Goal: Communication & Community: Answer question/provide support

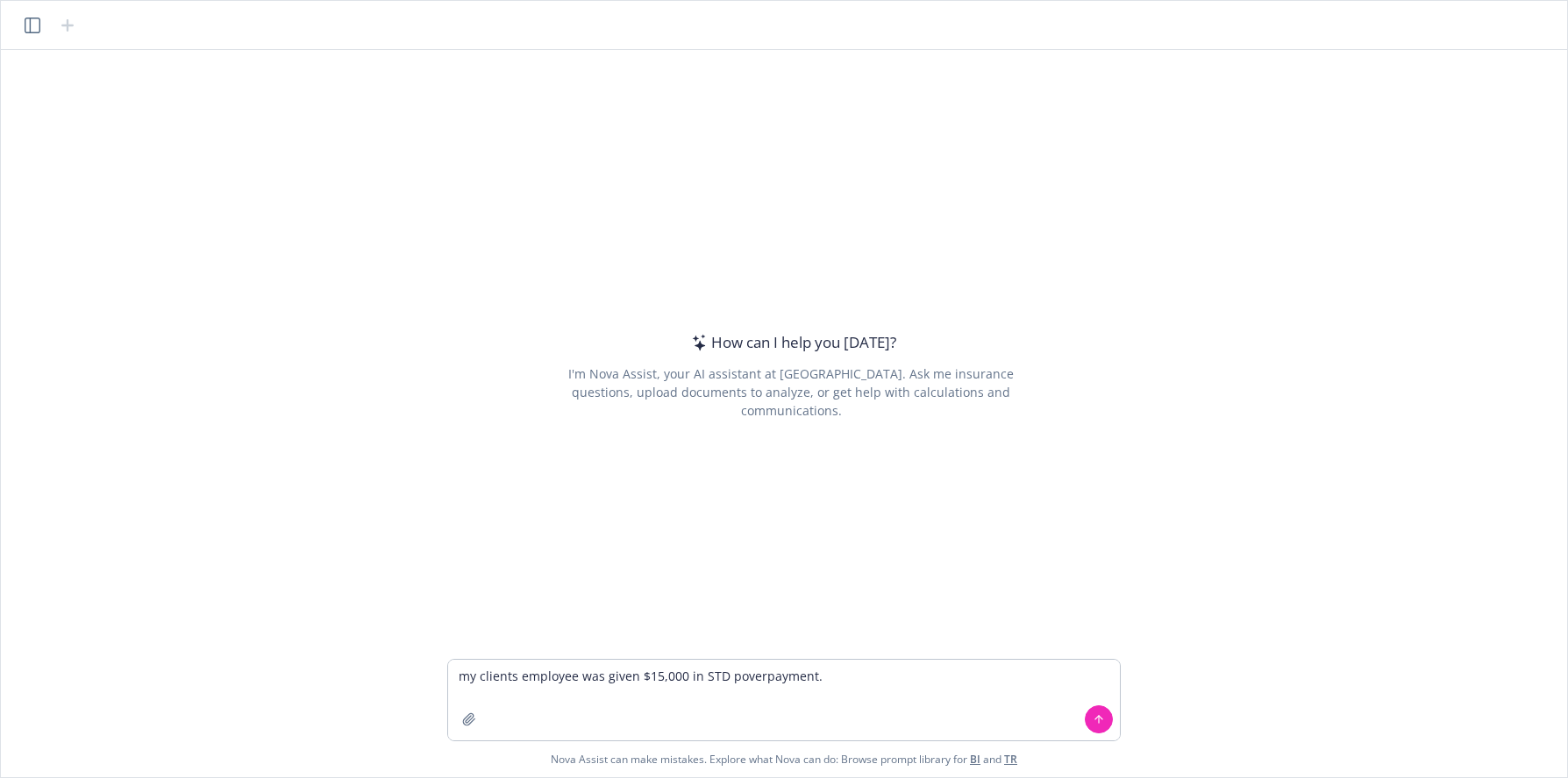
click at [734, 679] on textarea "my clients employee was given $15,000 in STD poverpayment." at bounding box center [783, 700] width 672 height 80
click at [865, 669] on textarea "my clients employee was given $15,000 in STD overpayment." at bounding box center [783, 700] width 672 height 80
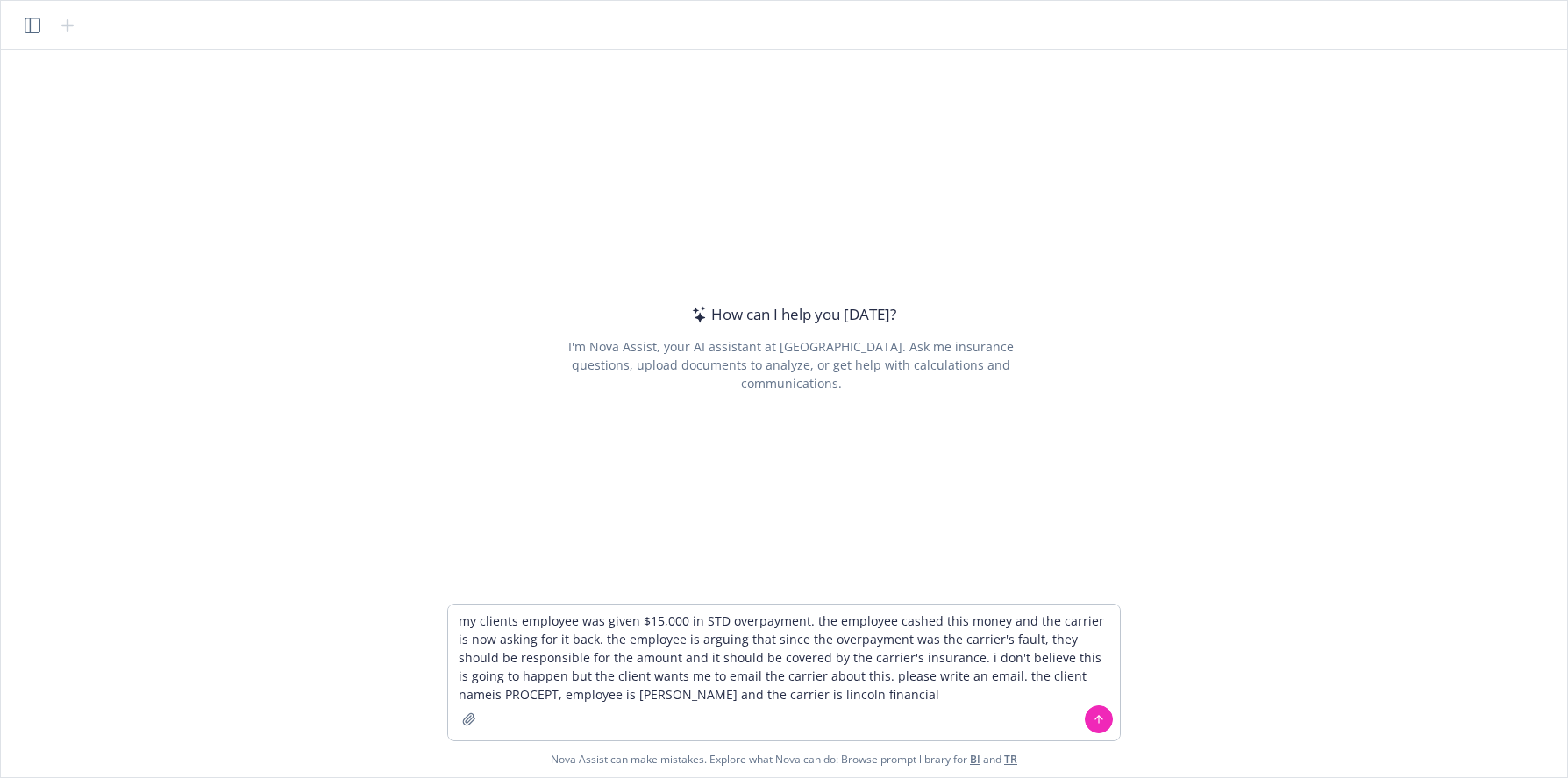
click at [1035, 678] on textarea "my clients employee was given $15,000 in STD overpayment. the employee cashed t…" at bounding box center [783, 672] width 672 height 135
type textarea "my clients employee was given $15,000 in STD overpayment. the employee cashed t…"
click at [1107, 711] on button at bounding box center [1099, 719] width 28 height 28
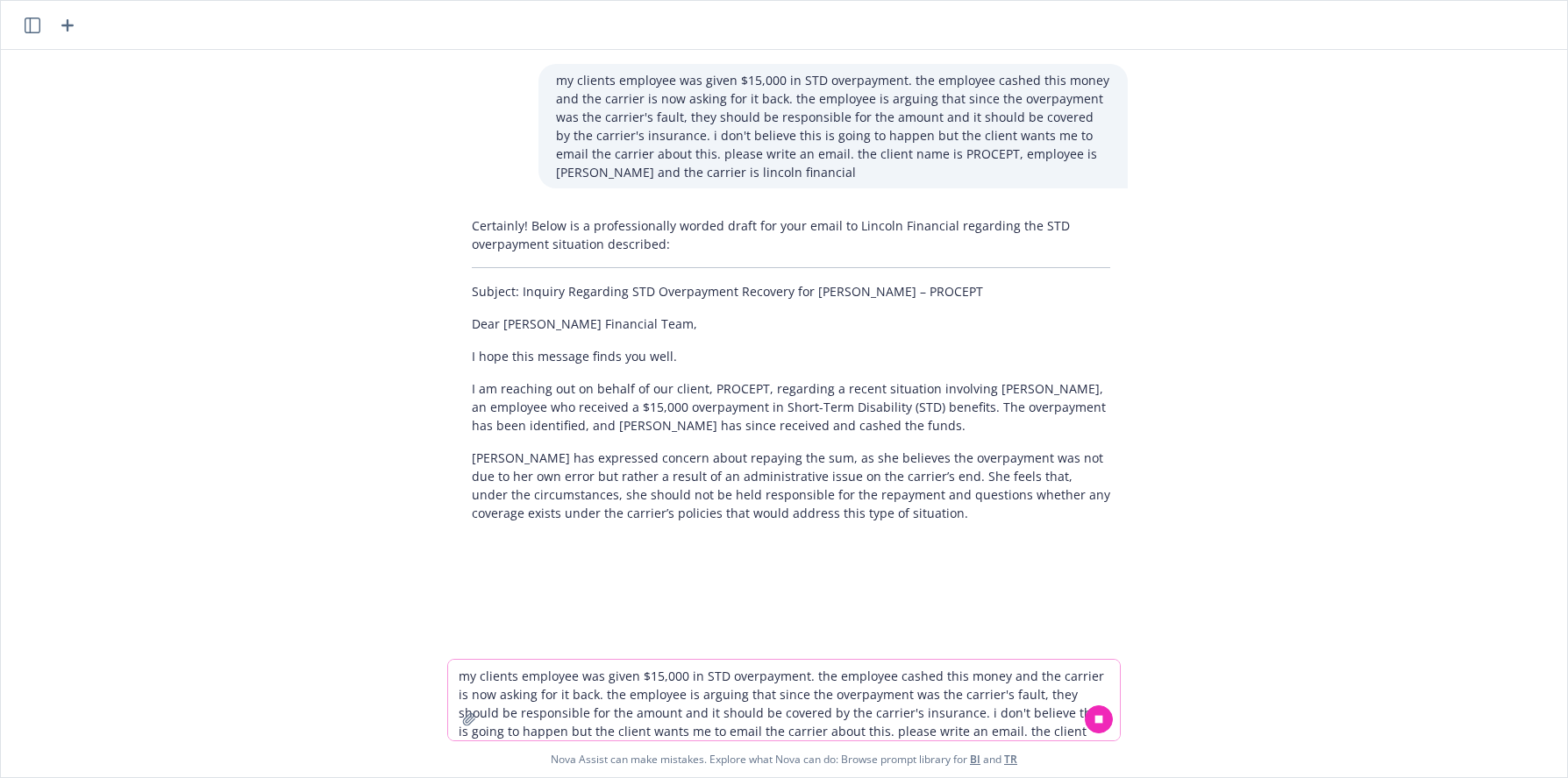
click at [758, 374] on div "Certainly! Below is a professionally worded draft for your email to Lincoln Fin…" at bounding box center [791, 369] width 674 height 319
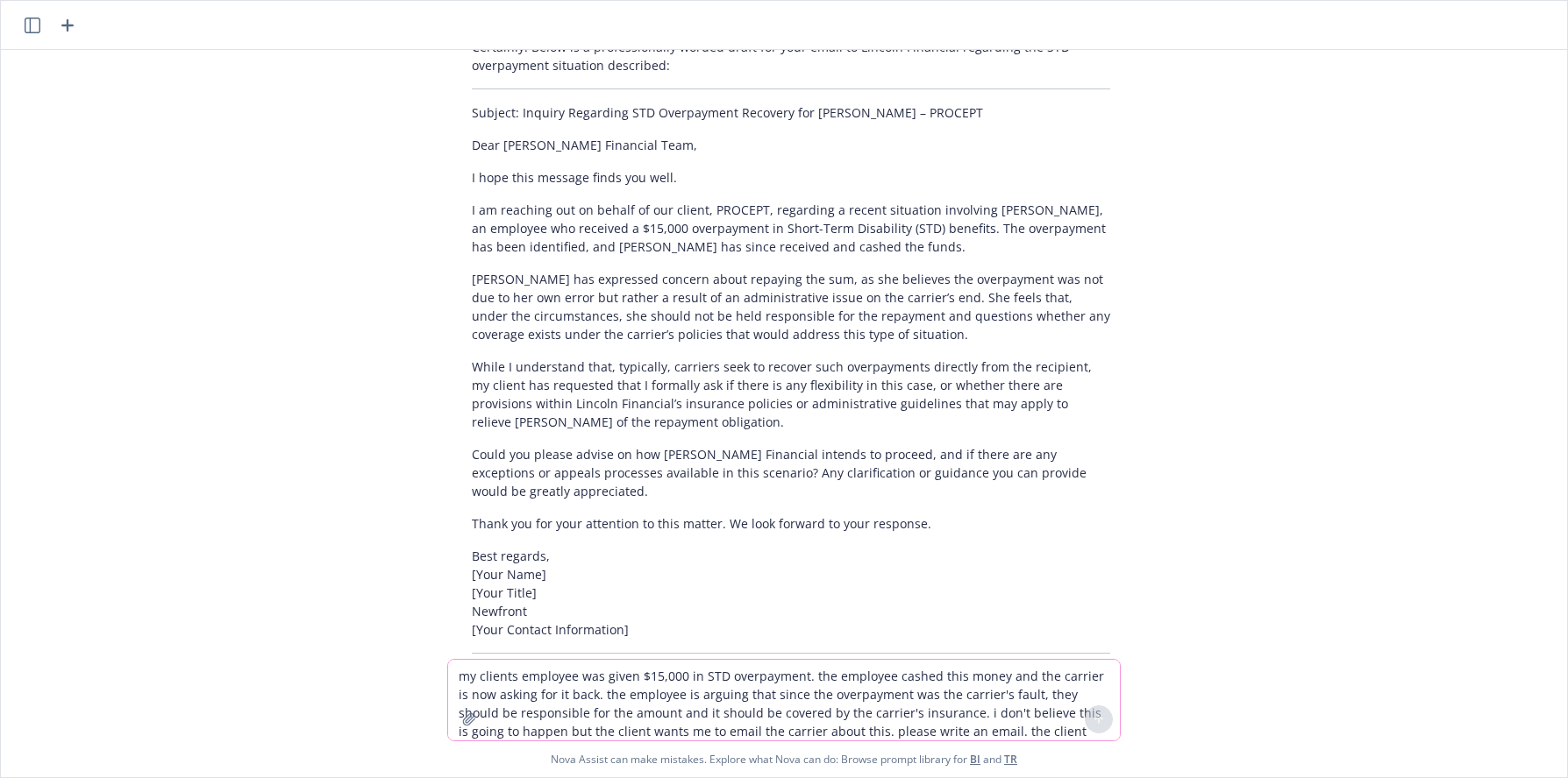
scroll to position [236, 0]
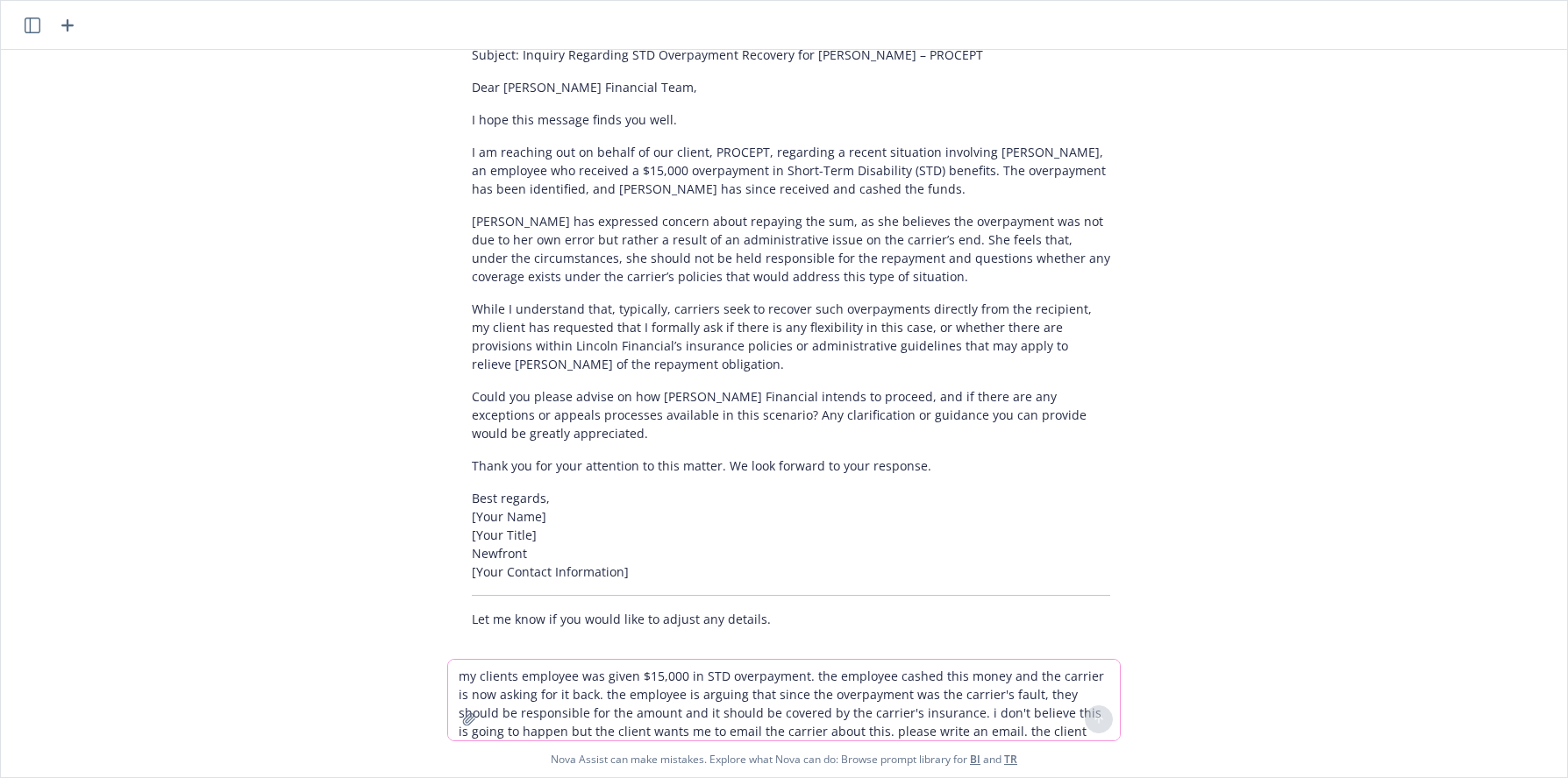
click at [577, 690] on textarea "my clients employee was given $15,000 in STD overpayment. the employee cashed t…" at bounding box center [783, 700] width 672 height 80
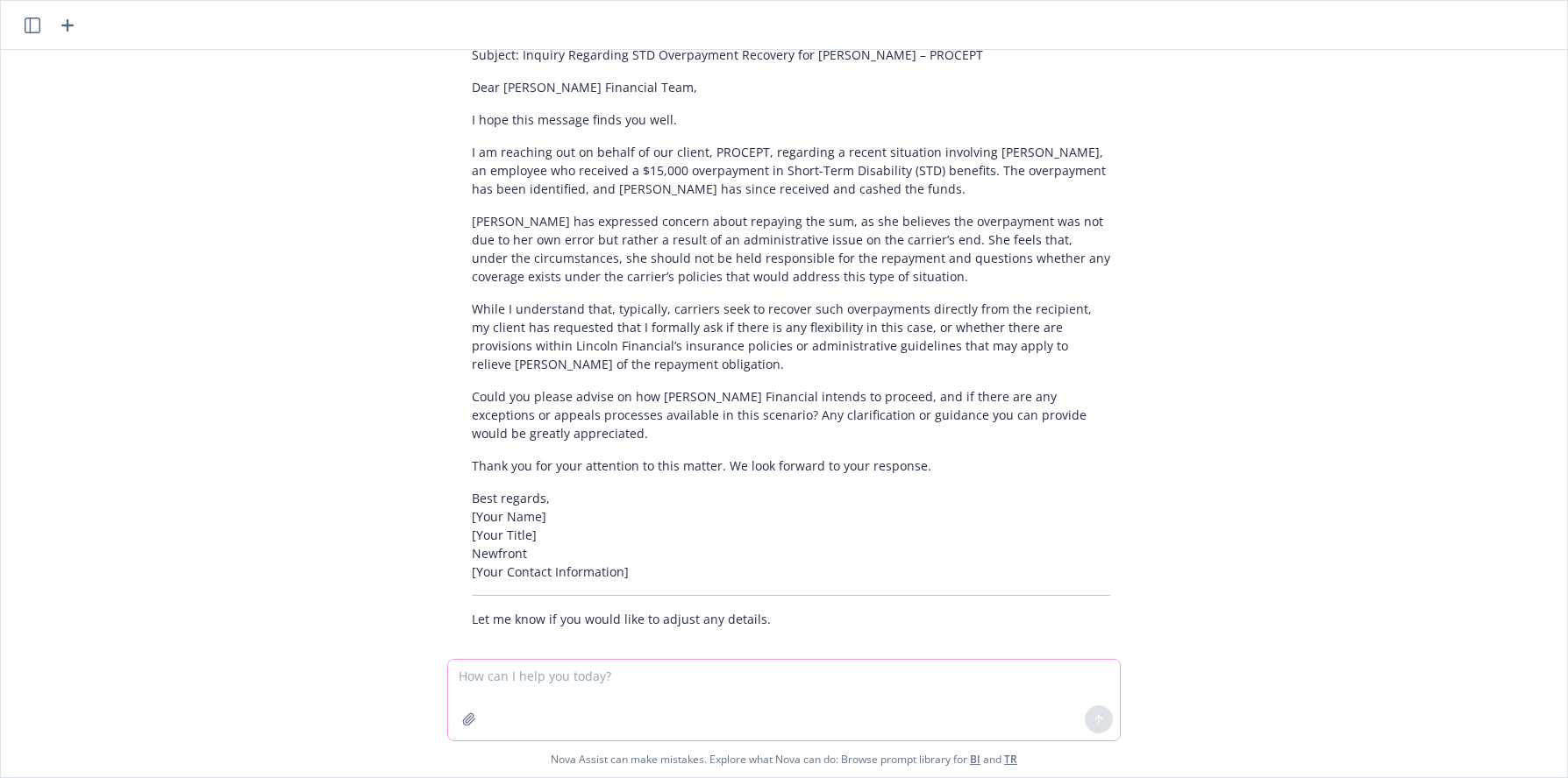
type textarea "g"
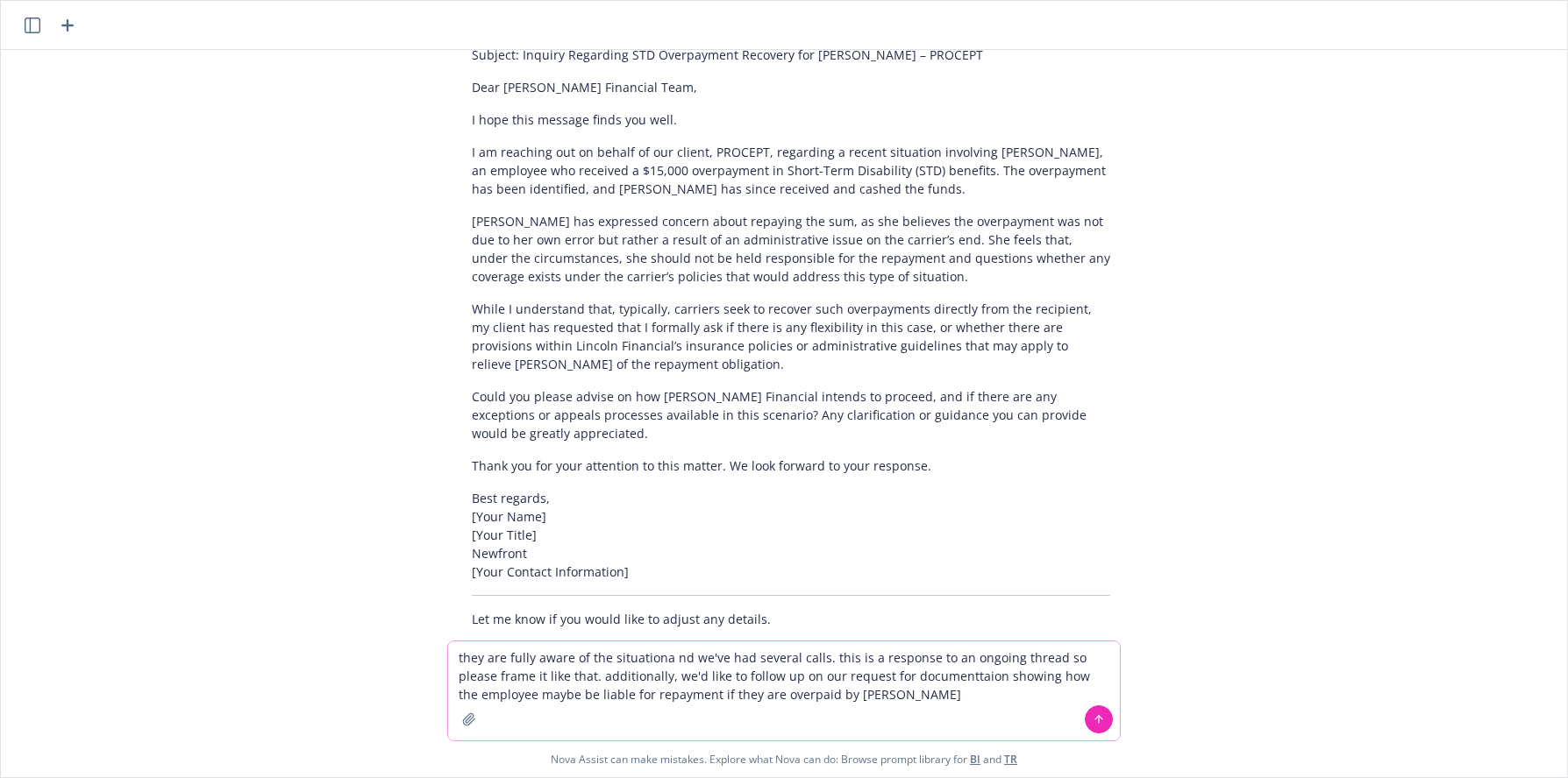
type textarea "they are fully aware of the situationa nd we've had several calls. this is a re…"
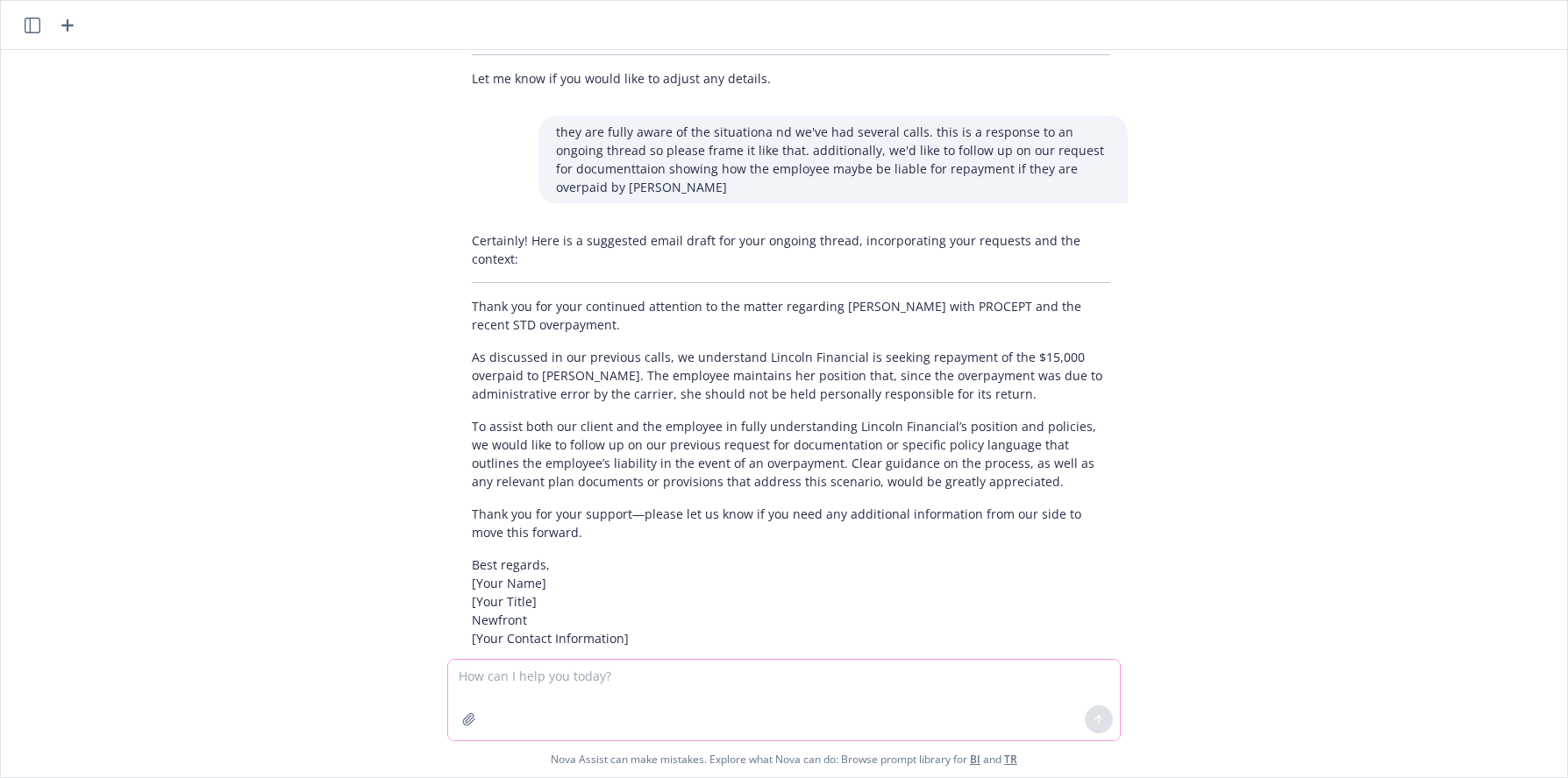
scroll to position [826, 0]
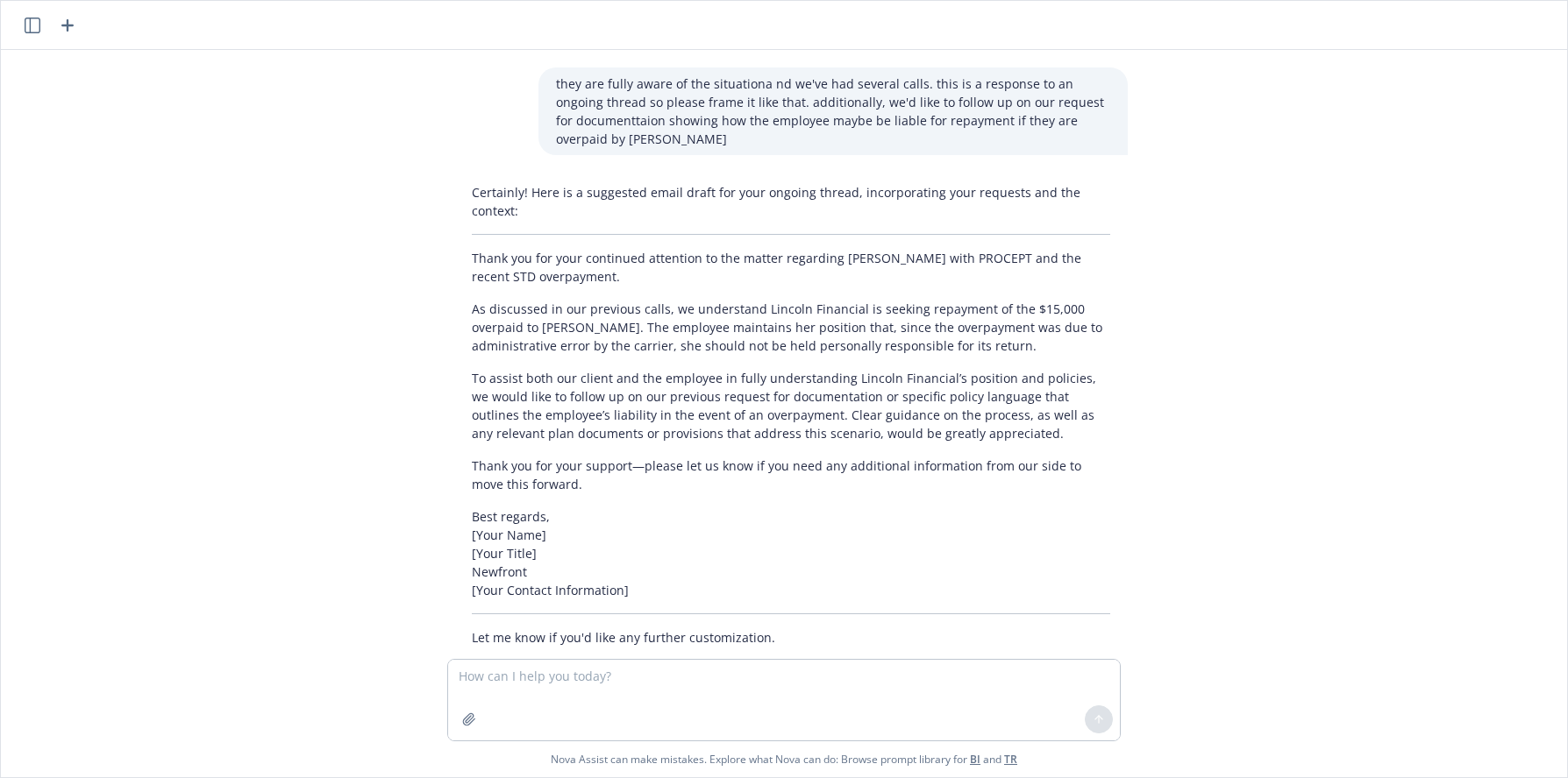
click at [632, 300] on p "As discussed in our previous calls, we understand Lincoln Financial is seeking …" at bounding box center [791, 327] width 638 height 55
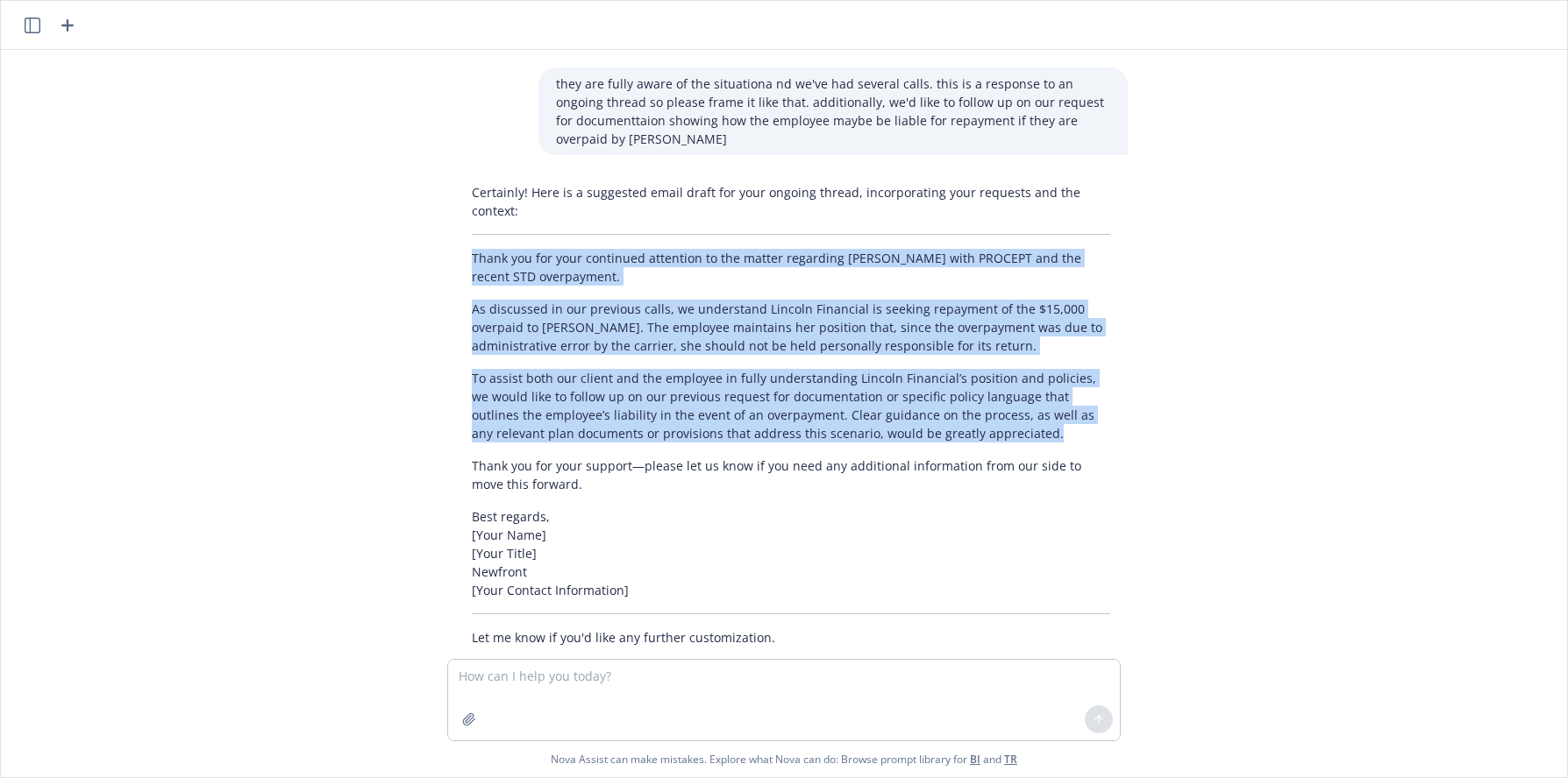
drag, startPoint x: 453, startPoint y: 216, endPoint x: 939, endPoint y: 403, distance: 520.7
click at [939, 403] on div "Certainly! Here is a suggested email draft for your ongoing thread, incorporati…" at bounding box center [791, 415] width 674 height 477
copy div "Thank you for your continued attention to the matter regarding [PERSON_NAME] wi…"
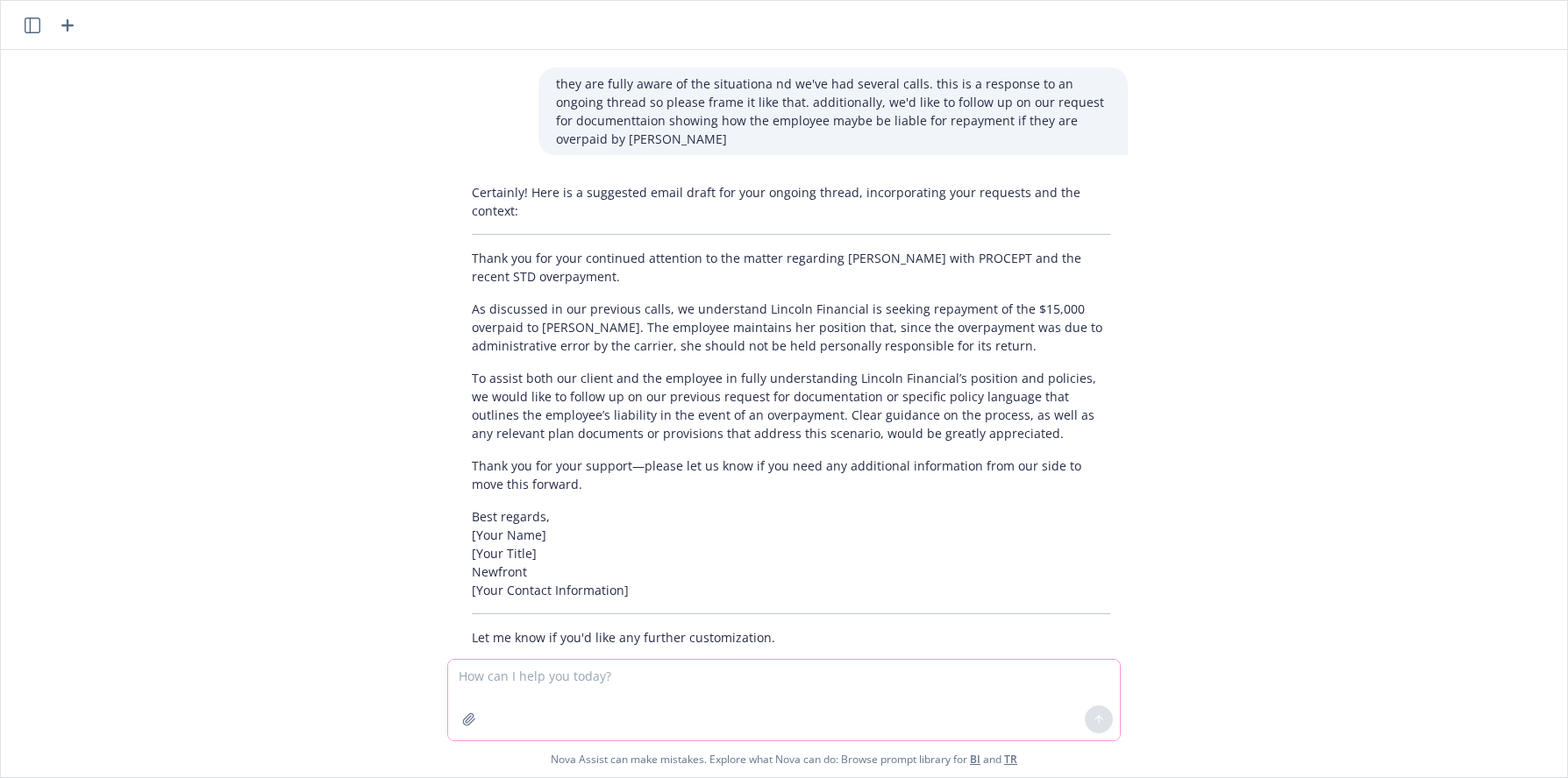
click at [599, 670] on textarea at bounding box center [783, 700] width 672 height 80
type textarea "make it more casual"
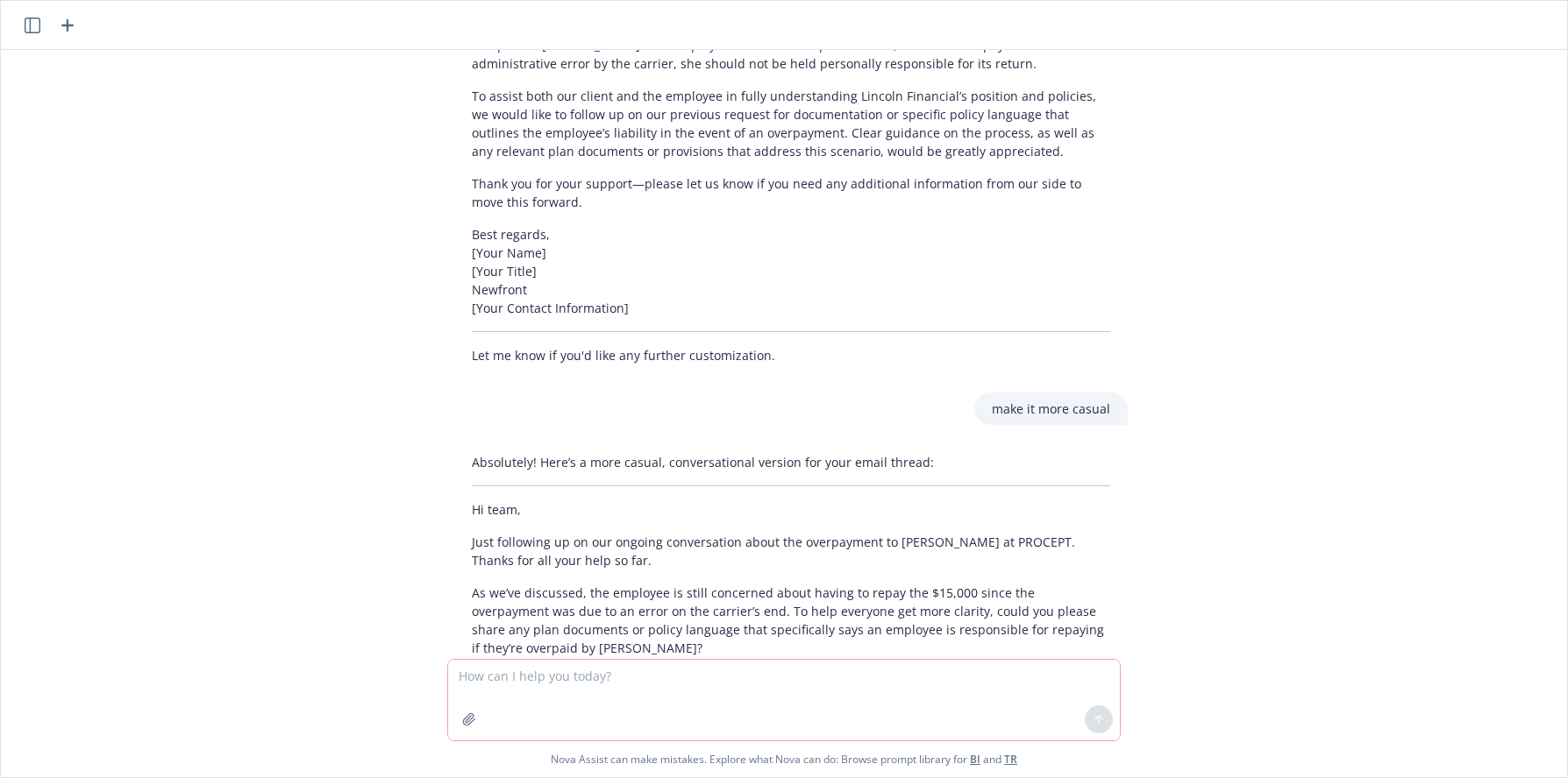
scroll to position [1267, 0]
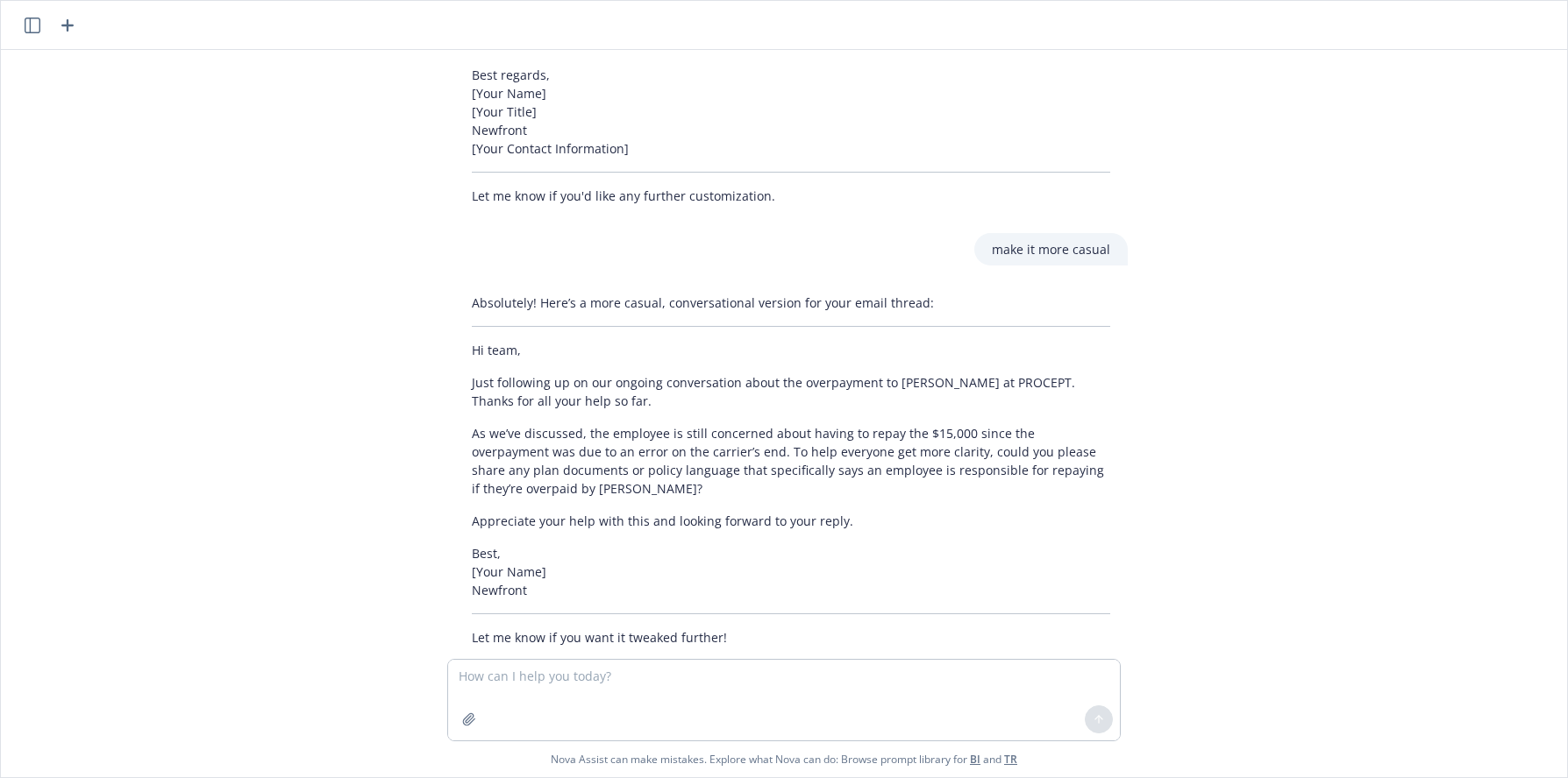
click at [572, 462] on div "Absolutely! Here’s a more casual, conversational version for your email thread:…" at bounding box center [791, 470] width 674 height 367
click at [497, 374] on p "Just following up on our ongoing conversation about the overpayment to [PERSON_…" at bounding box center [791, 391] width 638 height 36
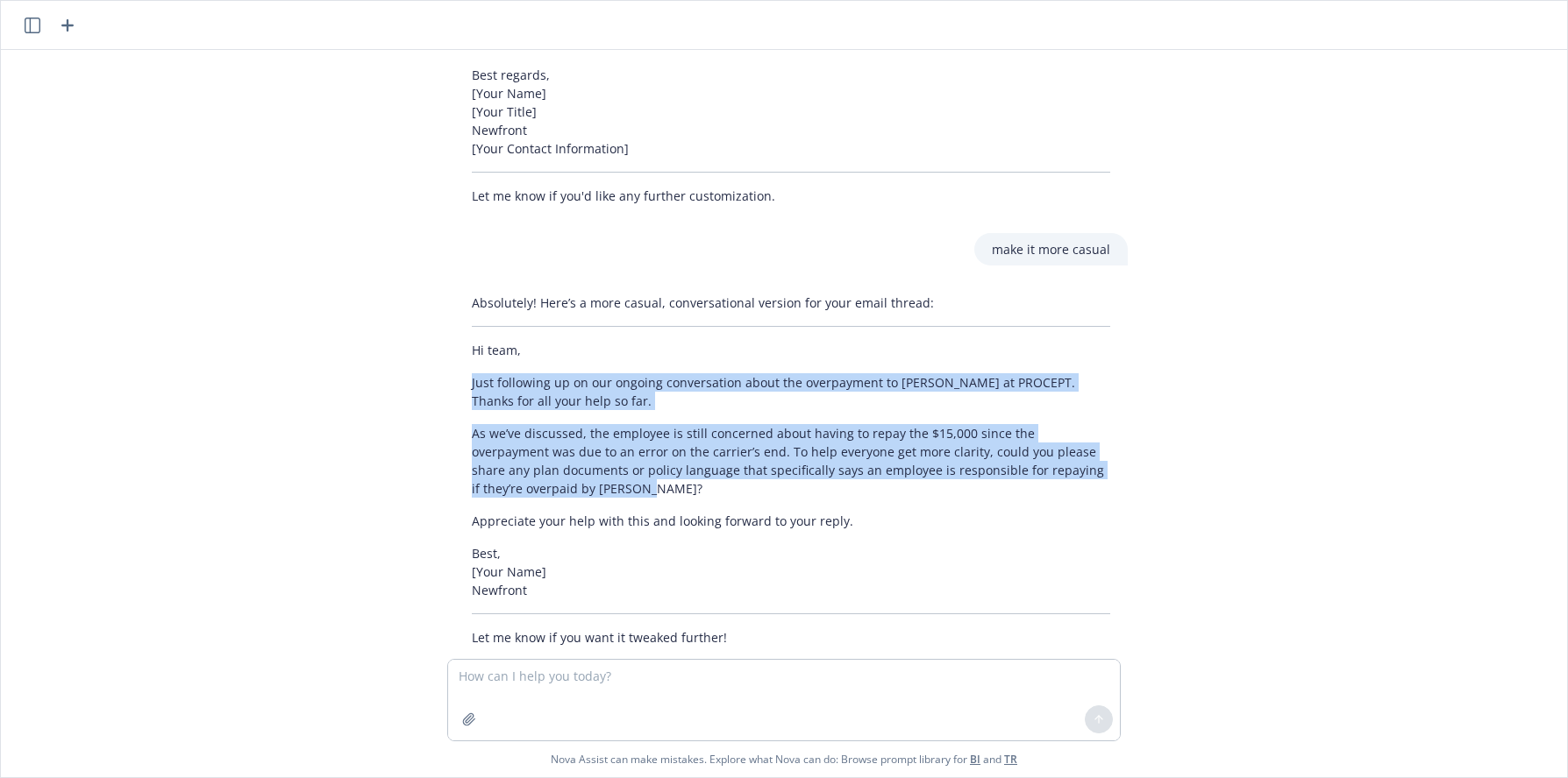
drag, startPoint x: 463, startPoint y: 339, endPoint x: 574, endPoint y: 460, distance: 164.2
click at [574, 460] on div "Absolutely! Here’s a more casual, conversational version for your email thread:…" at bounding box center [791, 470] width 674 height 367
click at [610, 449] on p "As we’ve discussed, the employee is still concerned about having to repay the $…" at bounding box center [791, 460] width 638 height 74
drag, startPoint x: 464, startPoint y: 338, endPoint x: 610, endPoint y: 450, distance: 184.0
click at [610, 450] on div "Absolutely! Here’s a more casual, conversational version for your email thread:…" at bounding box center [791, 470] width 674 height 367
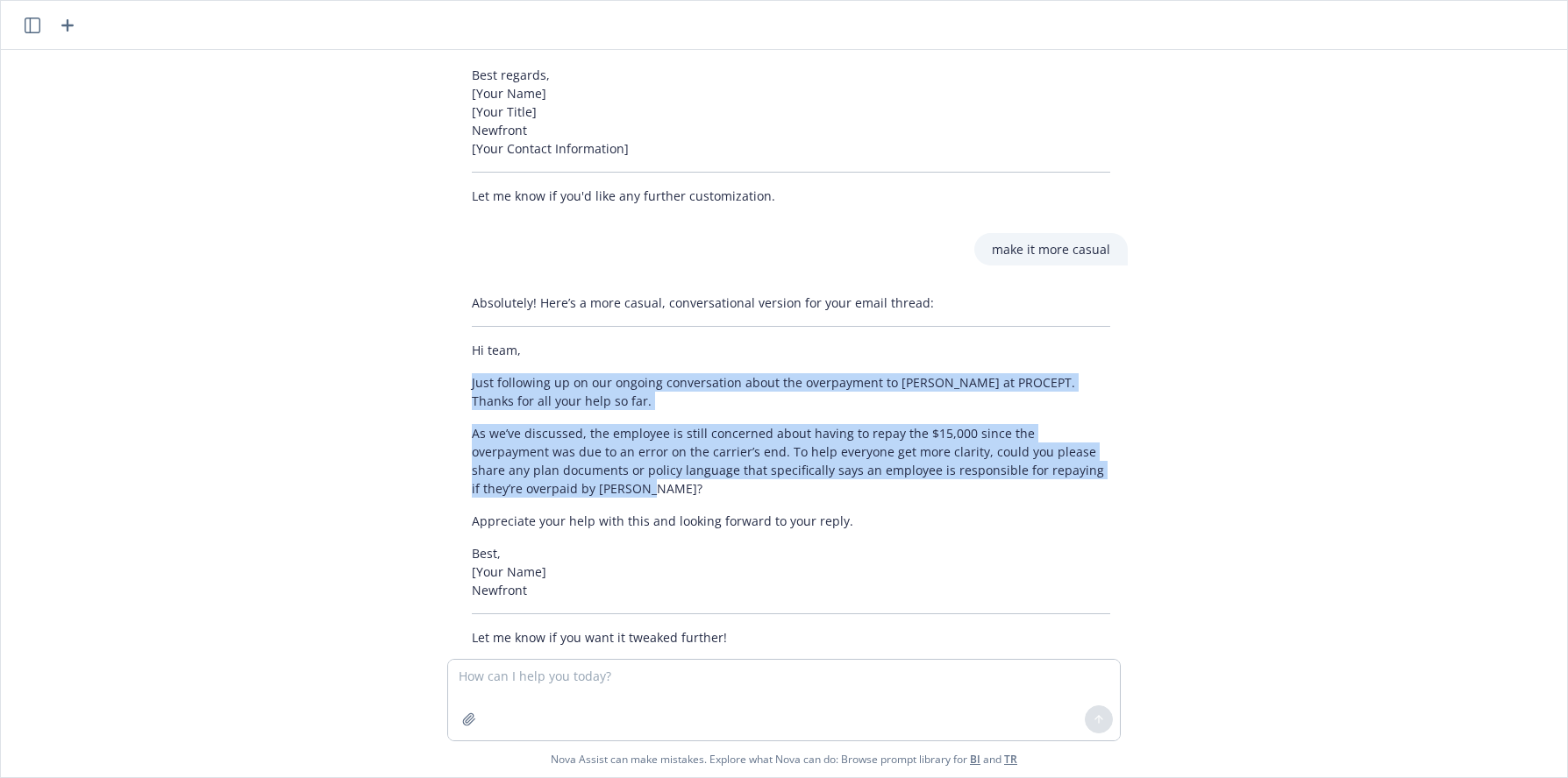
copy div "Just following up on our ongoing conversation about the overpayment to [PERSON_…"
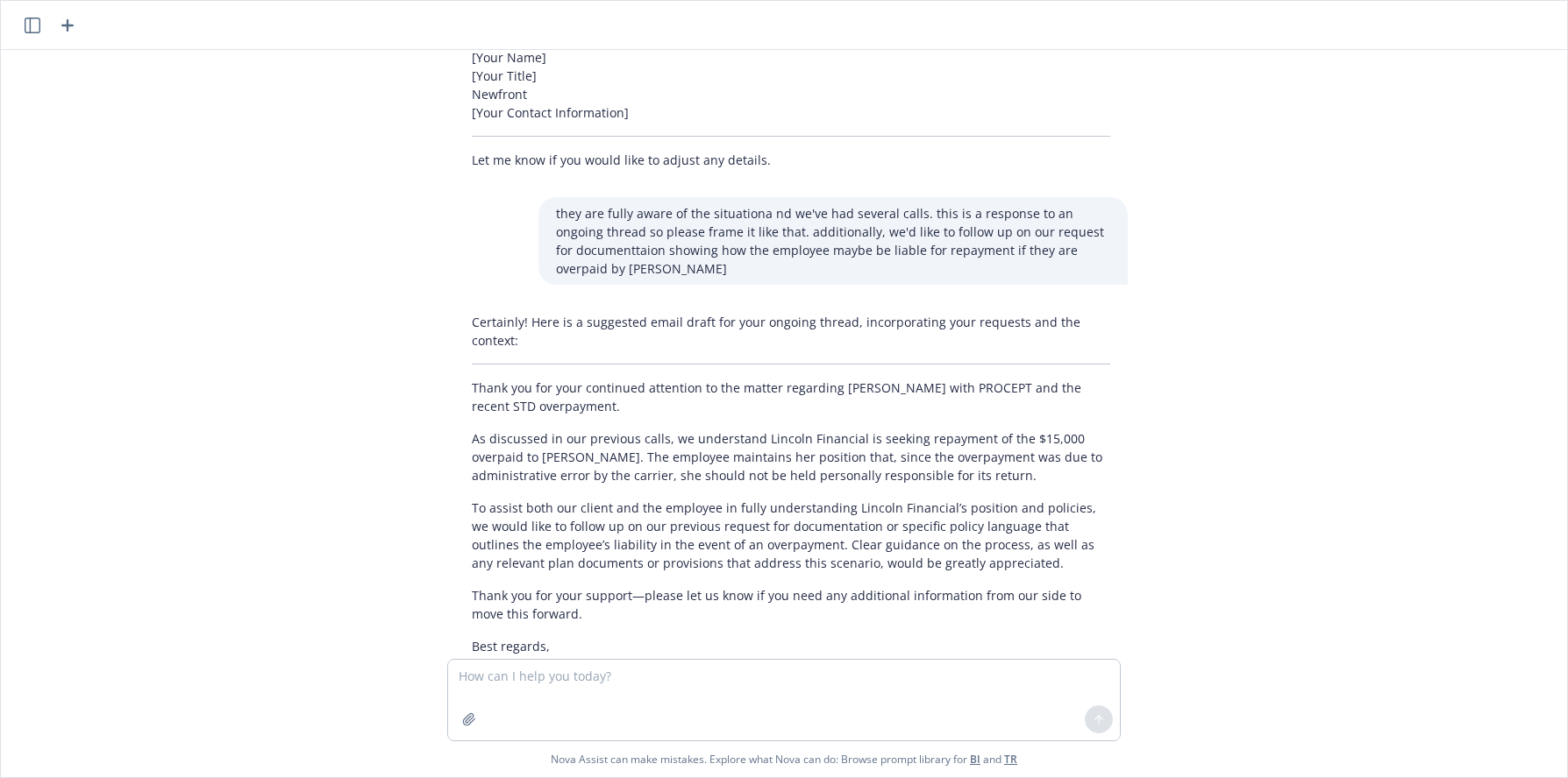
scroll to position [729, 0]
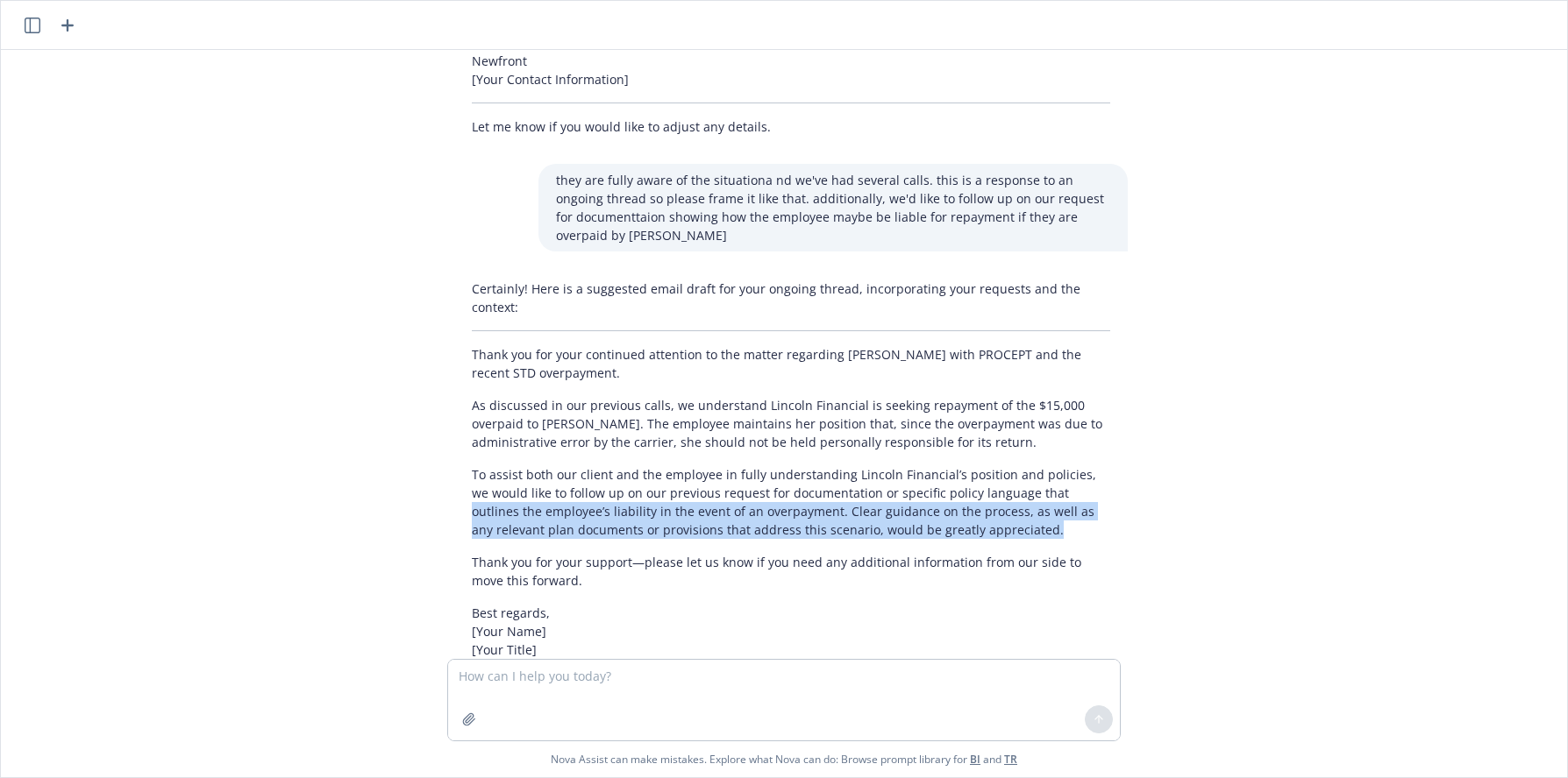
drag, startPoint x: 1031, startPoint y: 455, endPoint x: 976, endPoint y: 488, distance: 64.1
click at [976, 488] on p "To assist both our client and the employee in fully understanding Lincoln Finan…" at bounding box center [791, 502] width 638 height 74
copy p "outlines the employee’s liability in the event of an overpayment. Clear guidanc…"
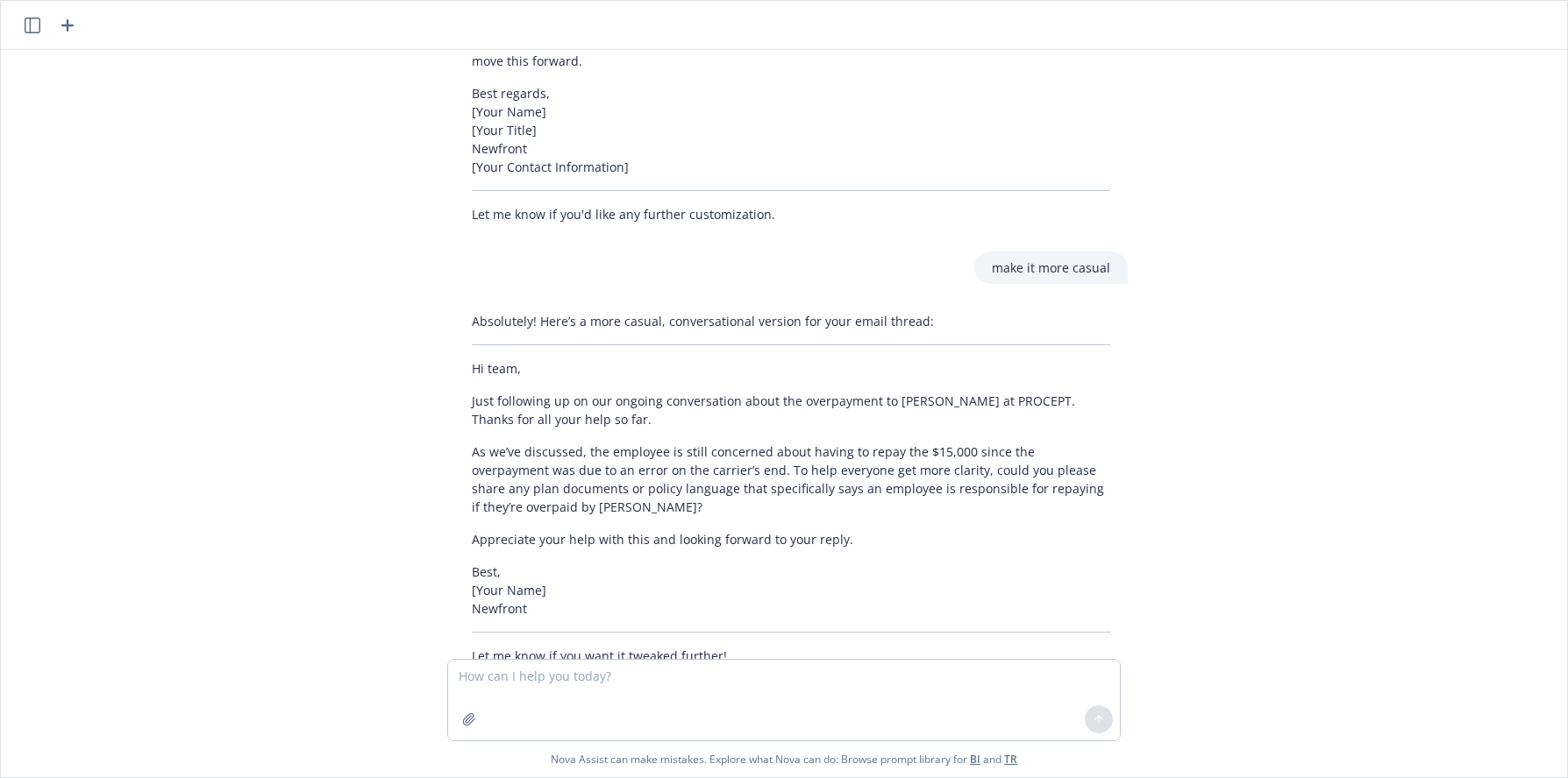
scroll to position [1267, 0]
